Goal: Task Accomplishment & Management: Contribute content

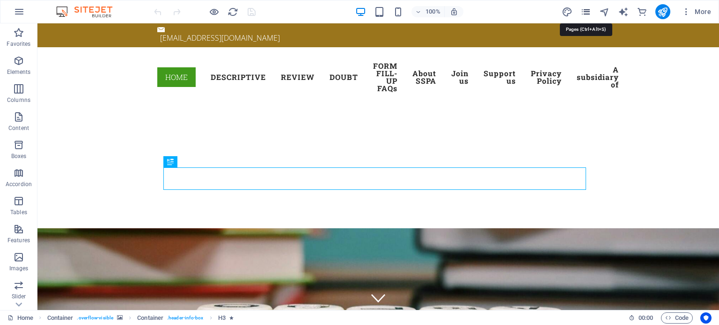
click at [585, 16] on icon "pages" at bounding box center [585, 12] width 11 height 11
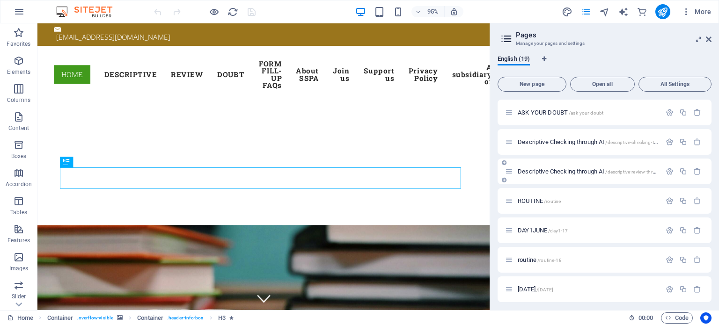
scroll to position [356, 0]
click at [565, 287] on span "/descriptive-19" at bounding box center [565, 287] width 32 height 5
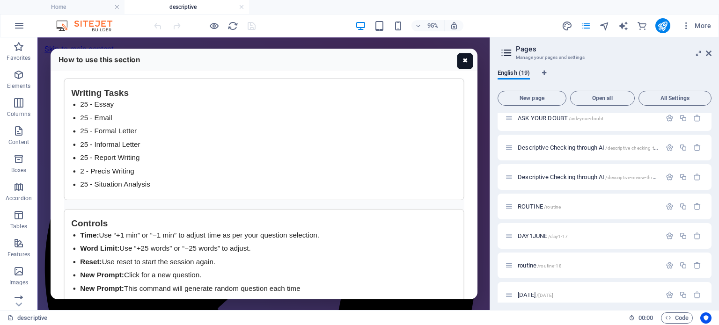
scroll to position [0, 0]
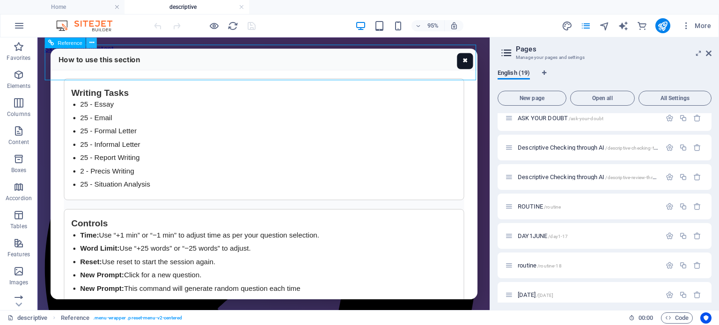
click at [93, 42] on icon at bounding box center [91, 42] width 5 height 9
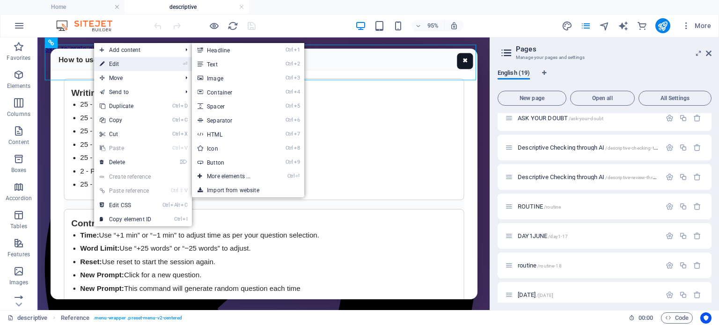
click at [115, 66] on link "⏎ Edit" at bounding box center [125, 64] width 63 height 14
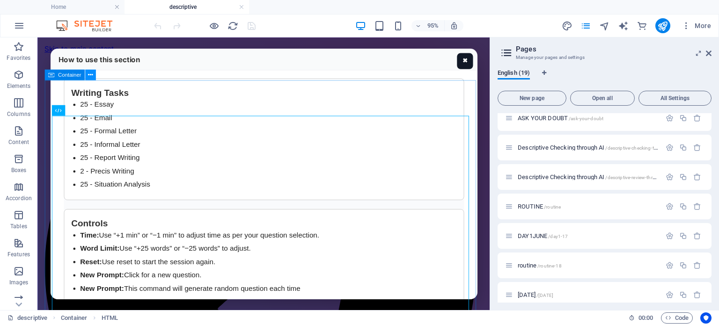
click at [90, 76] on icon at bounding box center [90, 74] width 5 height 9
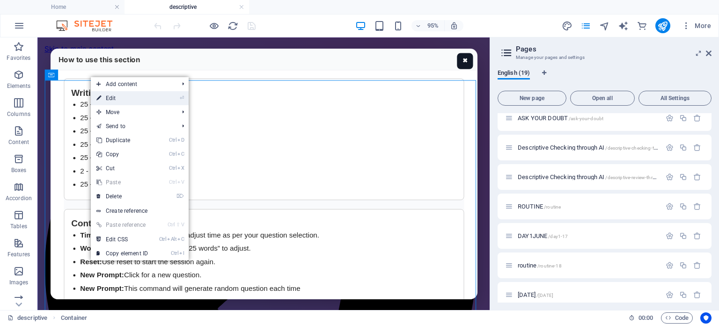
click at [109, 97] on link "⏎ Edit" at bounding box center [122, 98] width 63 height 14
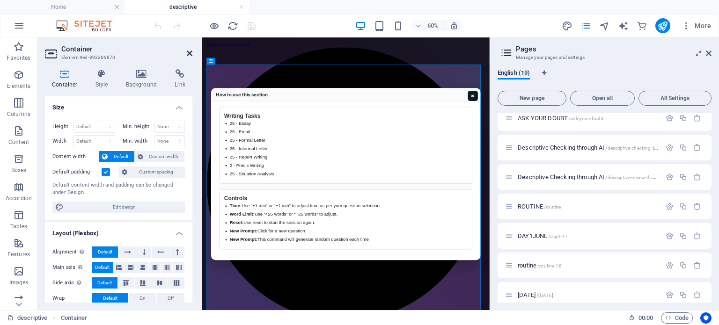
click at [189, 52] on icon at bounding box center [190, 53] width 6 height 7
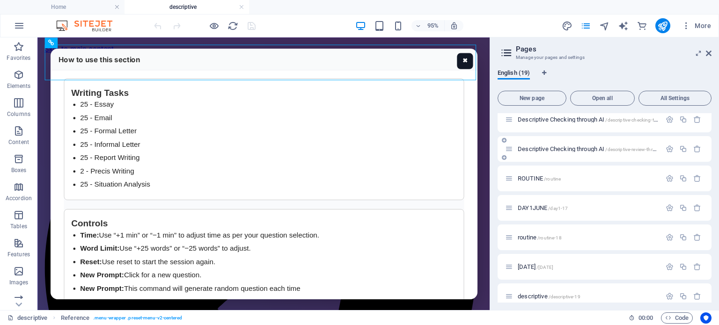
scroll to position [370, 0]
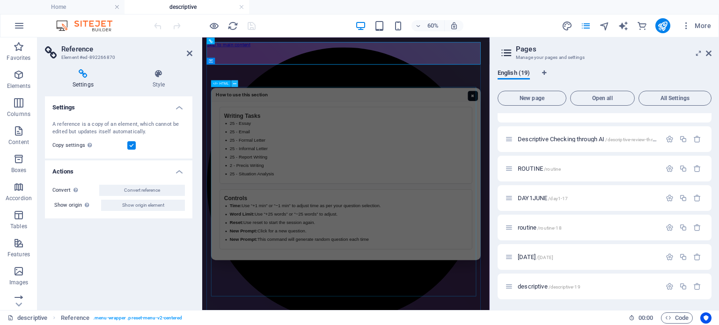
click at [232, 83] on button at bounding box center [234, 83] width 7 height 7
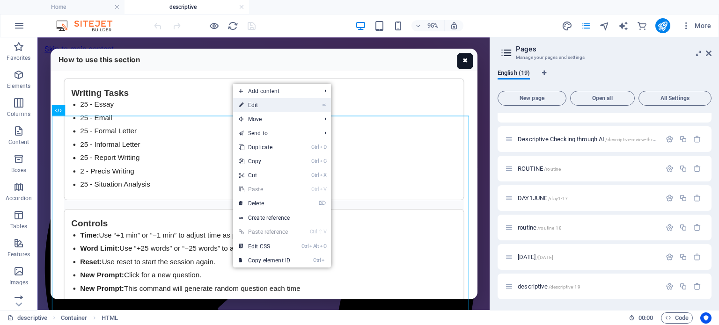
click at [253, 105] on link "⏎ Edit" at bounding box center [264, 105] width 63 height 14
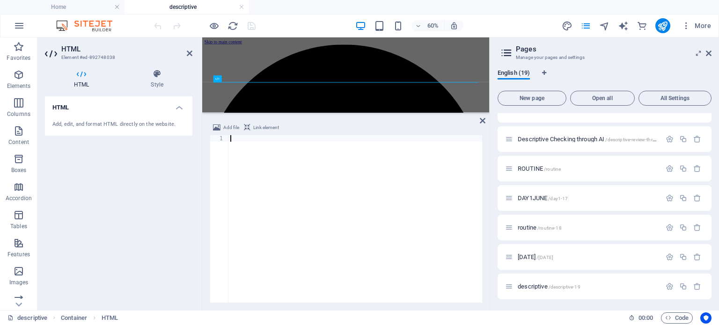
scroll to position [7053, 0]
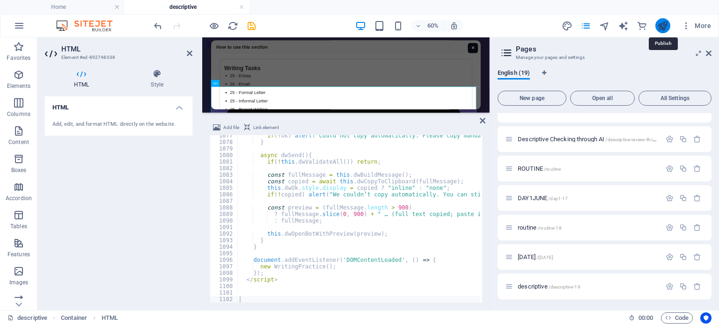
click at [664, 25] on icon "publish" at bounding box center [662, 26] width 11 height 11
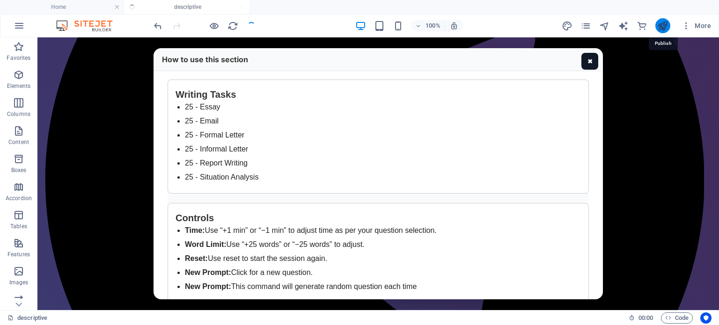
scroll to position [208, 0]
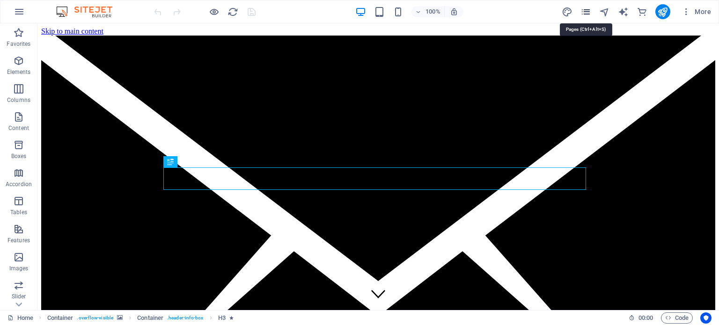
click at [583, 10] on icon "pages" at bounding box center [585, 12] width 11 height 11
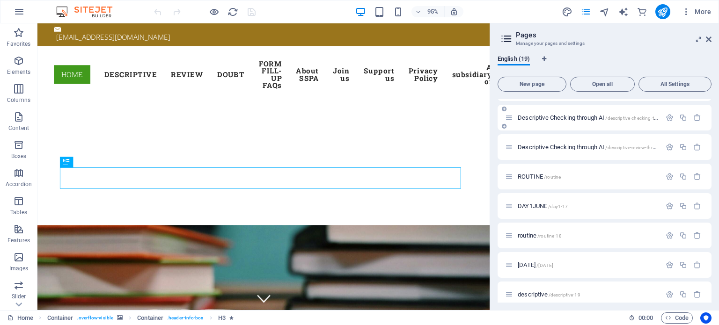
scroll to position [356, 0]
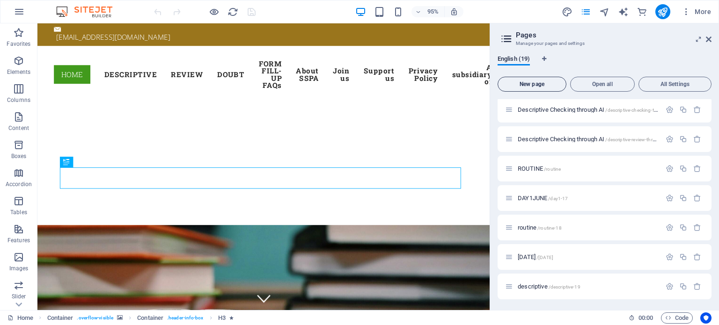
click at [528, 82] on span "New page" at bounding box center [532, 84] width 60 height 6
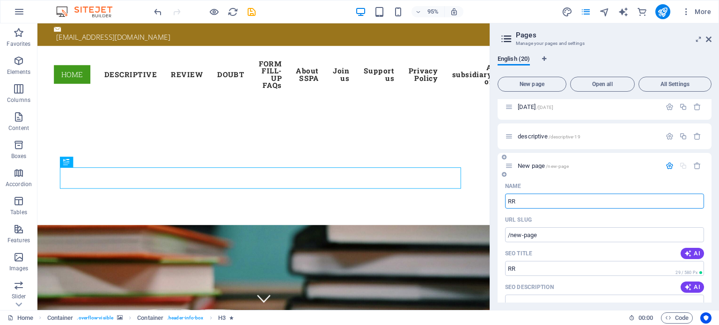
type input "RR"
type input "/rr"
type input "RRB2"
type input "/rrb"
type input "RRB2025"
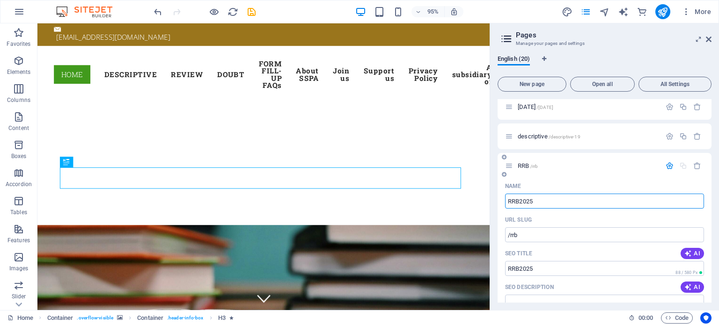
type input "/rrb2025"
type input "RRB2025"
click at [529, 165] on span "RRB2025 /rrb2025" at bounding box center [540, 165] width 45 height 7
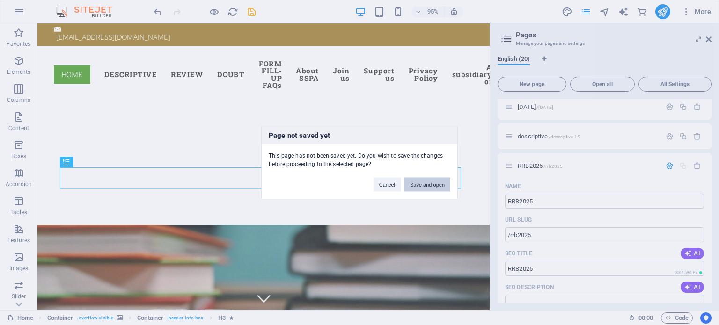
click at [419, 185] on button "Save and open" at bounding box center [427, 184] width 46 height 14
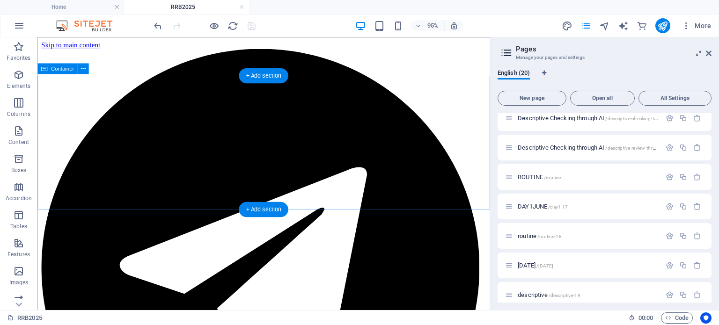
scroll to position [0, 0]
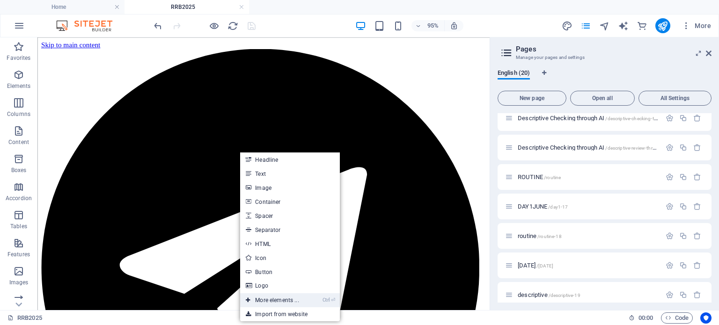
click at [275, 299] on link "Ctrl ⏎ More elements ..." at bounding box center [272, 300] width 64 height 14
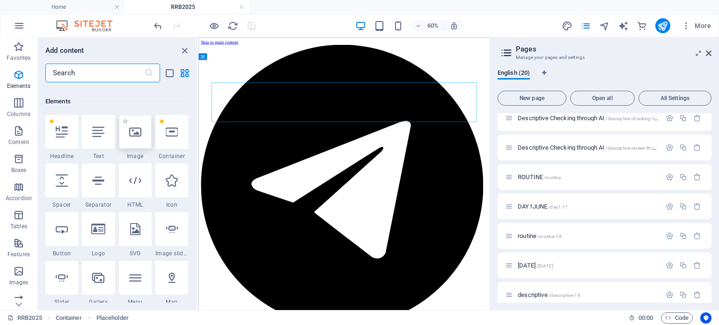
scroll to position [99, 0]
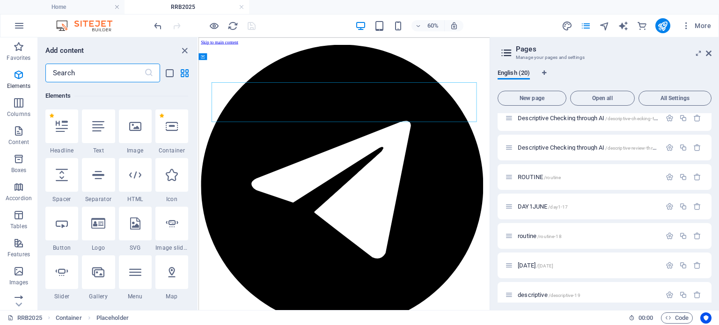
click at [107, 78] on input "text" at bounding box center [94, 73] width 99 height 19
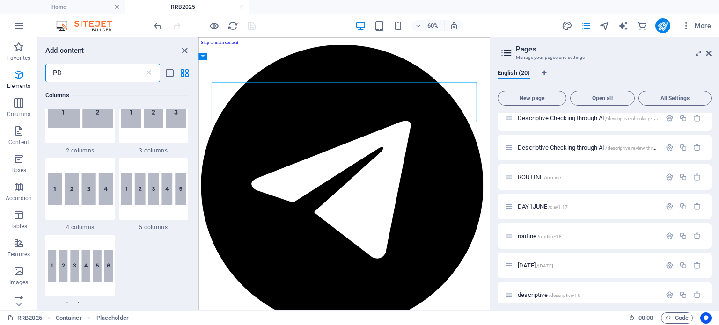
scroll to position [0, 0]
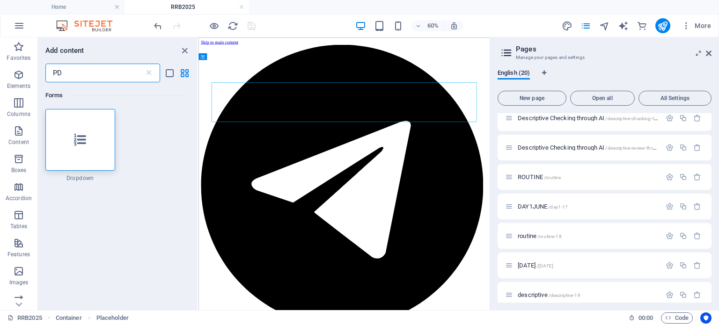
type input "P"
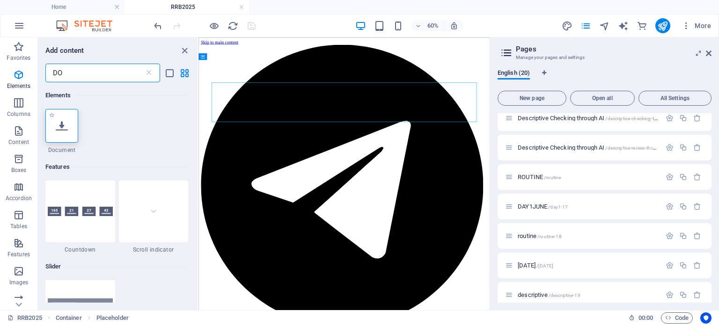
type input "DO"
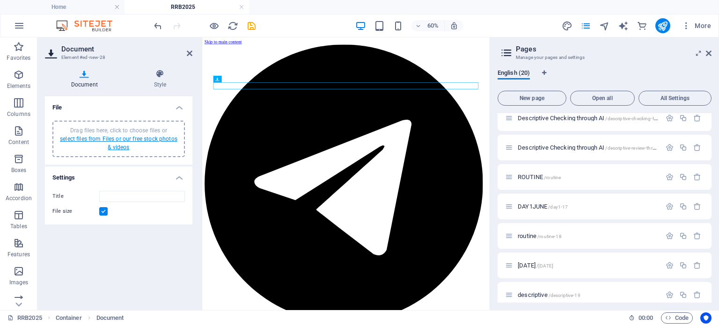
click at [116, 139] on link "select files from Files or our free stock photos & videos" at bounding box center [118, 143] width 117 height 15
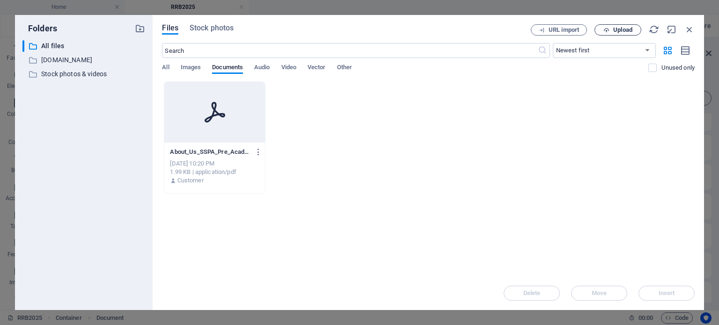
click at [607, 28] on icon "button" at bounding box center [606, 30] width 6 height 6
type input "CRP-RRBs-XIV_Final_AD_[DATE]-g-0hNyOu-IeydOHYOB5Ruw.pdf"
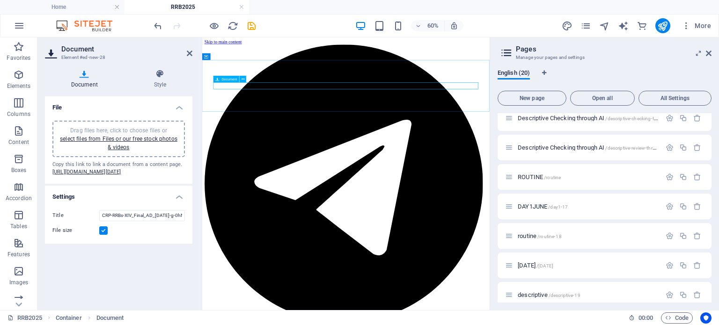
click at [241, 78] on icon at bounding box center [242, 79] width 3 height 6
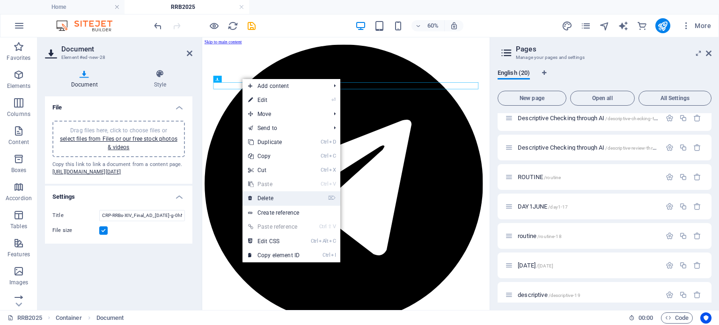
click at [269, 197] on link "⌦ Delete" at bounding box center [273, 198] width 63 height 14
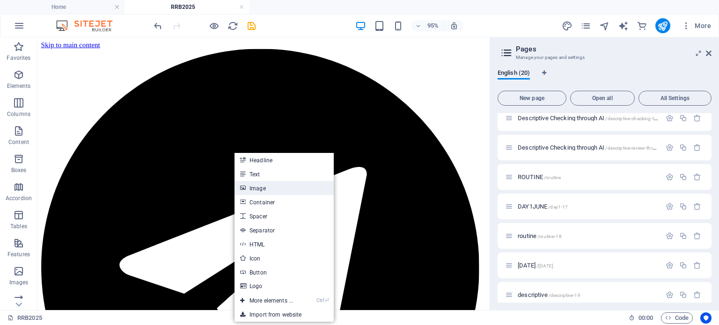
click at [259, 183] on link "Image" at bounding box center [283, 188] width 99 height 14
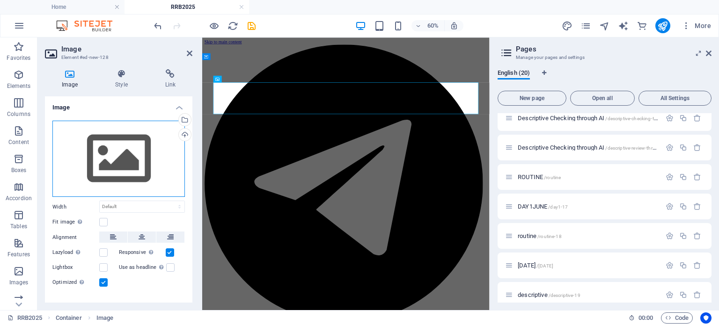
click at [119, 159] on div "Drag files here, click to choose files or select files from Files or our free s…" at bounding box center [118, 159] width 132 height 77
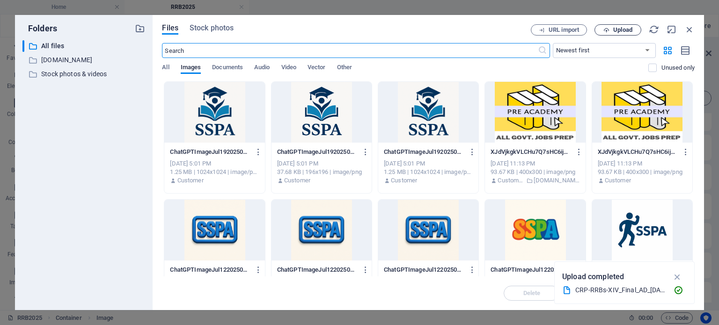
click at [616, 29] on span "Upload" at bounding box center [622, 30] width 19 height 6
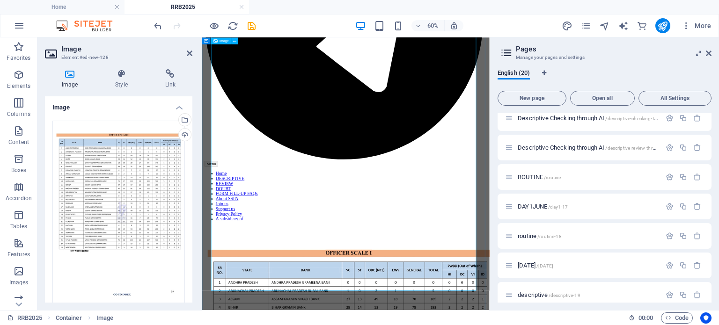
scroll to position [285, 0]
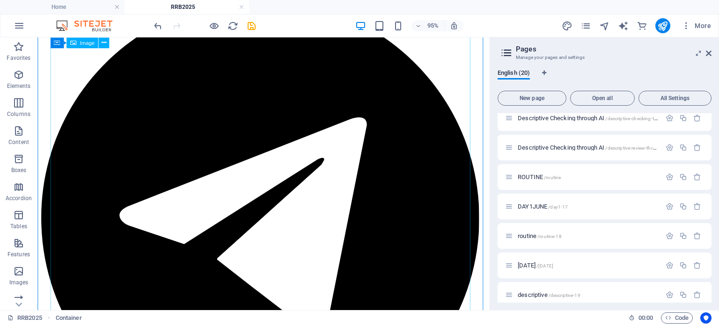
scroll to position [0, 0]
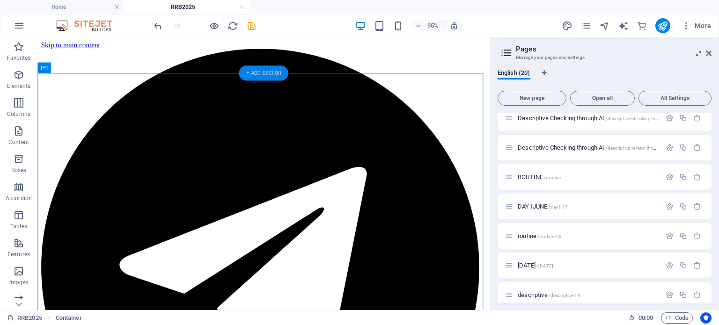
click at [251, 73] on div "+ Add section" at bounding box center [263, 73] width 49 height 15
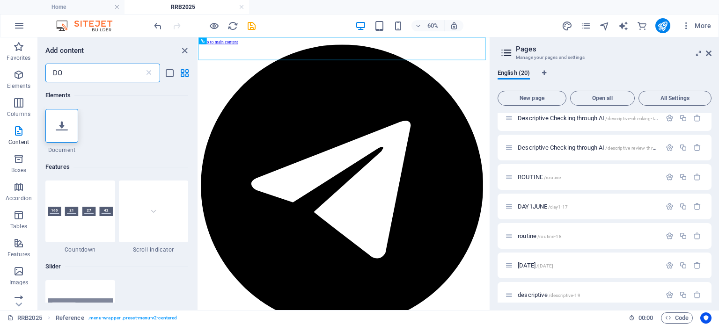
drag, startPoint x: 62, startPoint y: 71, endPoint x: 42, endPoint y: 67, distance: 20.4
click at [42, 67] on div "DO ​" at bounding box center [118, 73] width 160 height 19
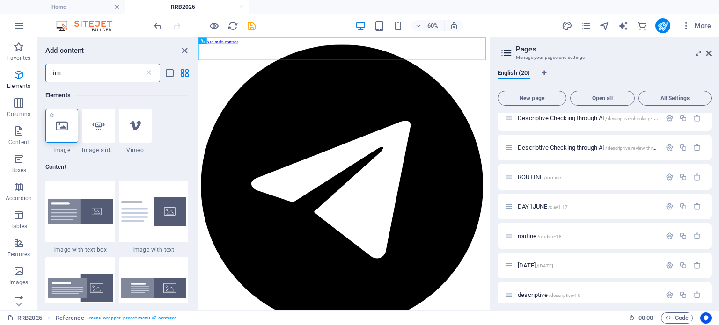
type input "im"
click at [62, 132] on icon at bounding box center [62, 126] width 12 height 12
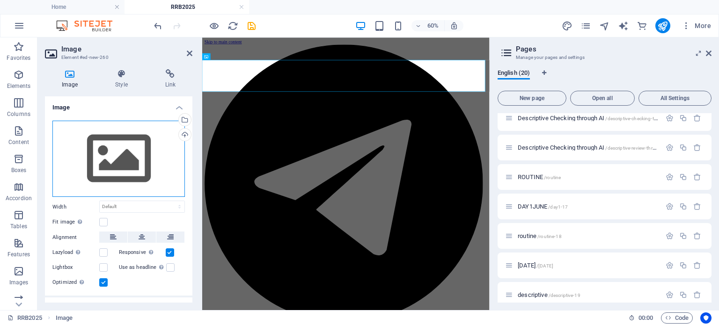
click at [92, 151] on div "Drag files here, click to choose files or select files from Files or our free s…" at bounding box center [118, 159] width 132 height 77
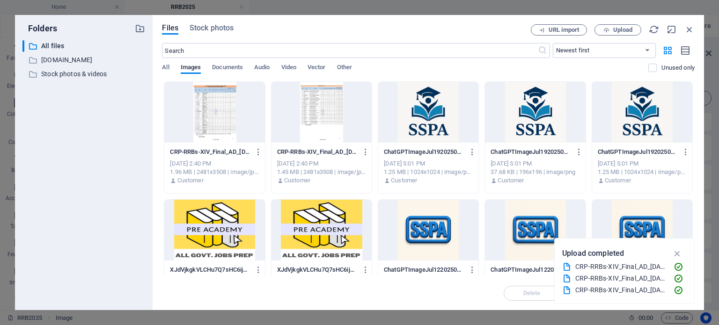
click at [228, 118] on div at bounding box center [214, 112] width 100 height 61
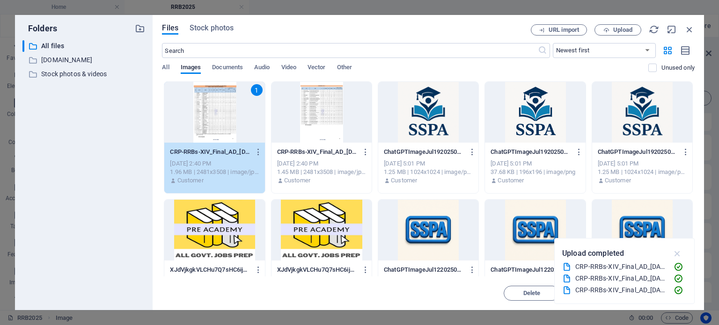
click at [678, 255] on icon "button" at bounding box center [677, 254] width 11 height 10
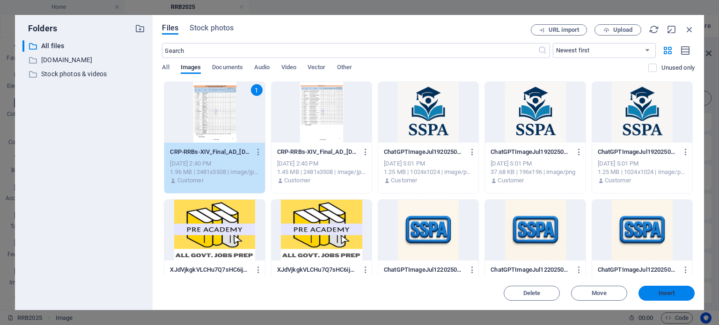
click at [672, 292] on span "Insert" at bounding box center [666, 294] width 16 height 6
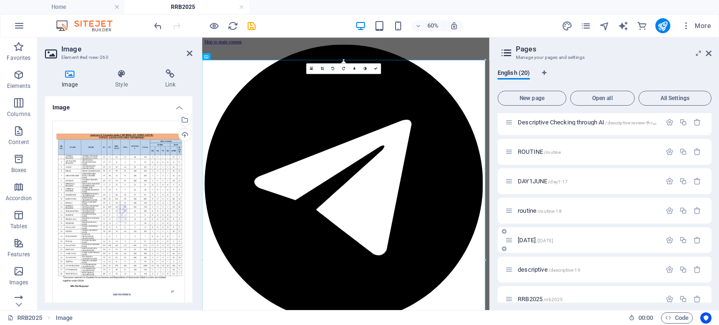
scroll to position [400, 0]
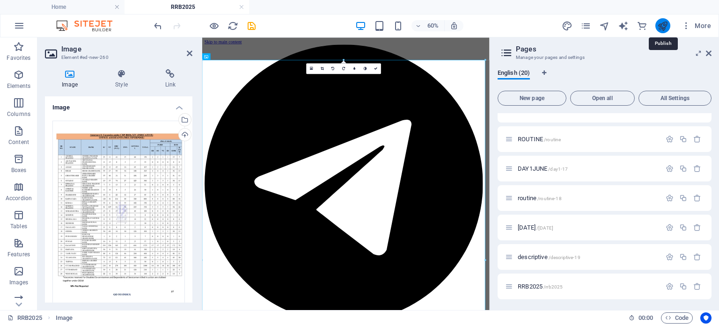
click at [661, 25] on icon "publish" at bounding box center [662, 26] width 11 height 11
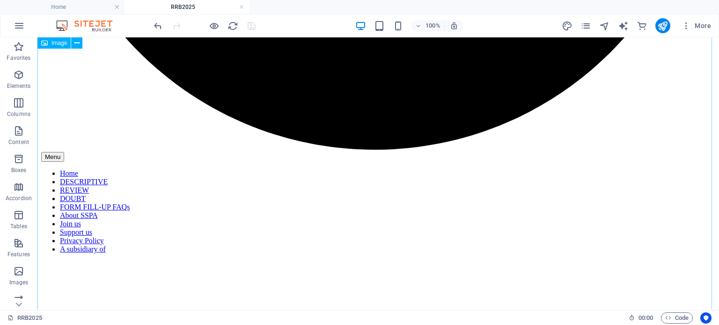
scroll to position [588, 0]
